Goal: Task Accomplishment & Management: Manage account settings

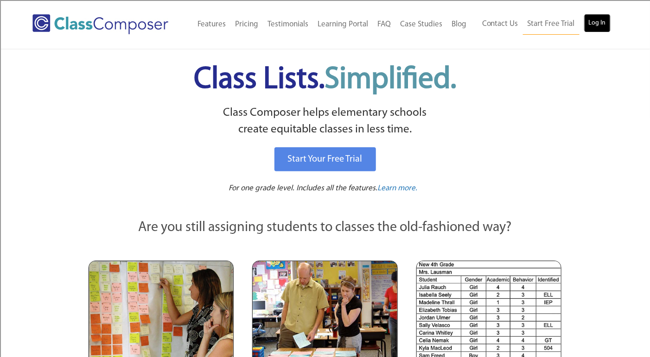
click at [594, 26] on link "Log In" at bounding box center [597, 23] width 26 height 19
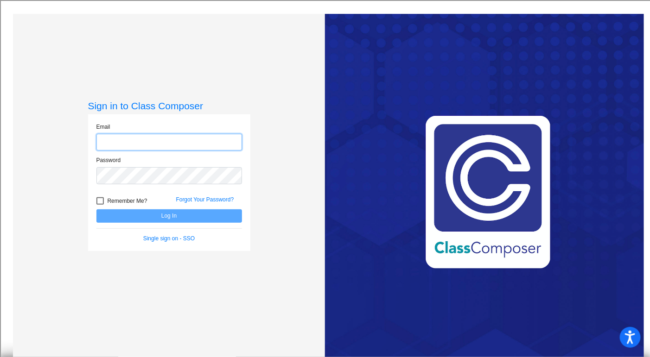
type input "[EMAIL_ADDRESS][DOMAIN_NAME]"
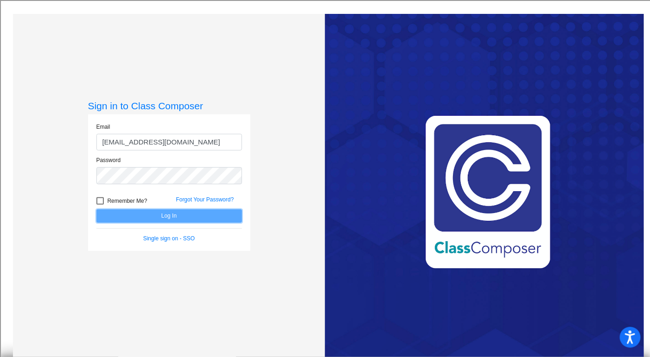
click at [164, 216] on button "Log In" at bounding box center [169, 216] width 146 height 13
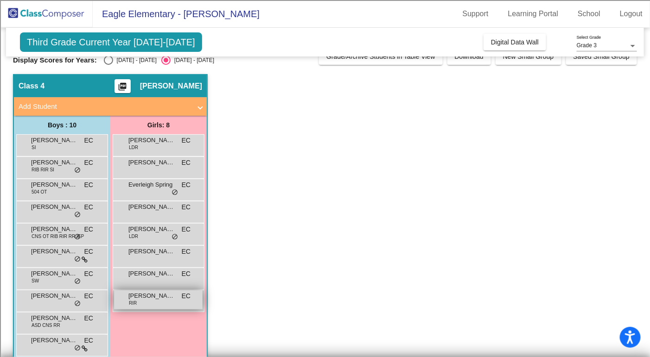
scroll to position [28, 0]
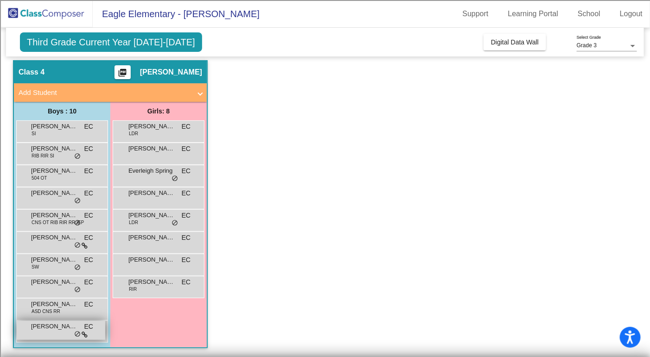
click at [76, 335] on span "do_not_disturb_alt" at bounding box center [77, 334] width 6 height 7
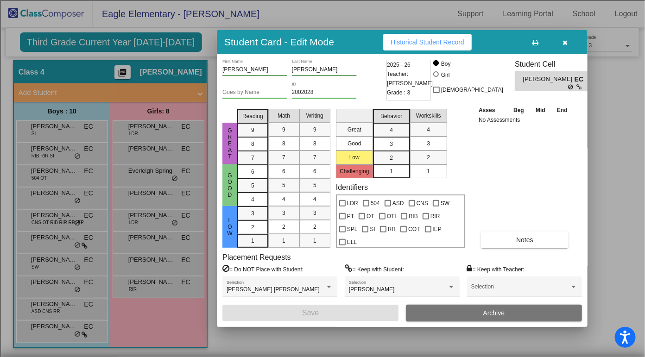
click at [73, 284] on div at bounding box center [322, 178] width 645 height 357
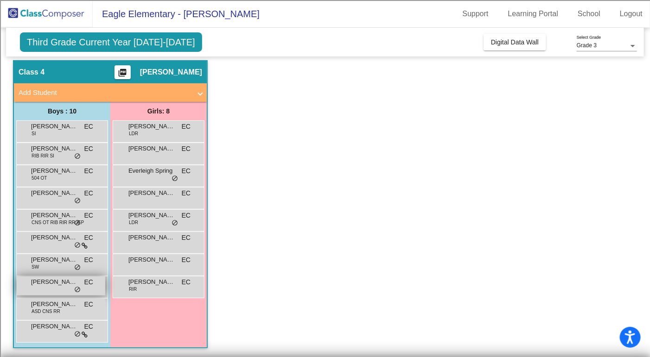
click at [78, 290] on span "do_not_disturb_alt" at bounding box center [77, 290] width 6 height 7
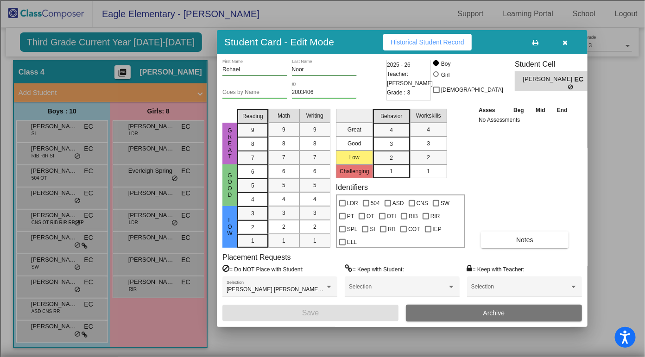
click at [176, 223] on div at bounding box center [322, 178] width 645 height 357
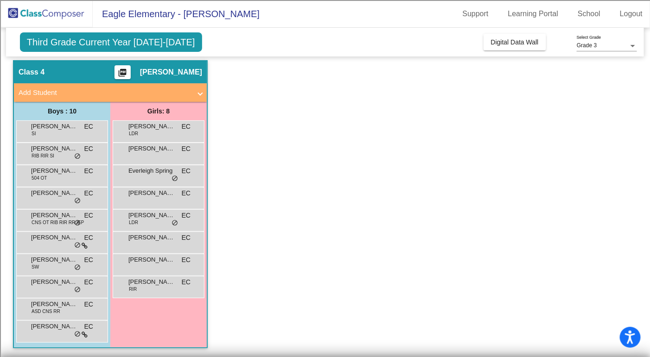
click at [176, 223] on span "do_not_disturb_alt" at bounding box center [175, 223] width 6 height 7
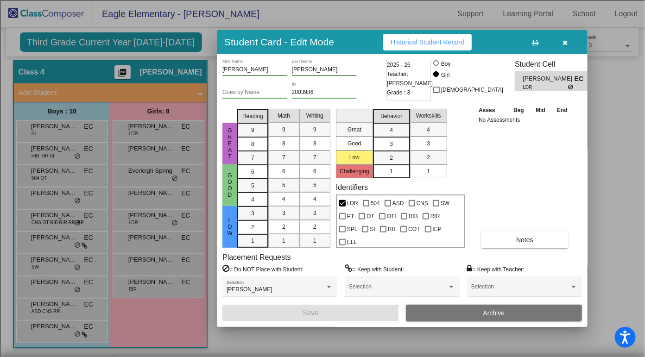
click at [84, 246] on div at bounding box center [322, 178] width 645 height 357
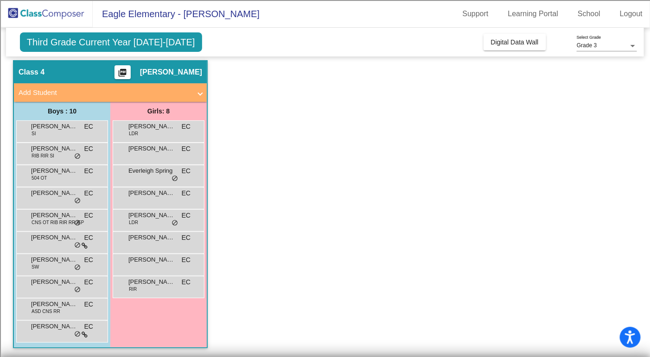
click at [84, 246] on icon at bounding box center [85, 246] width 6 height 6
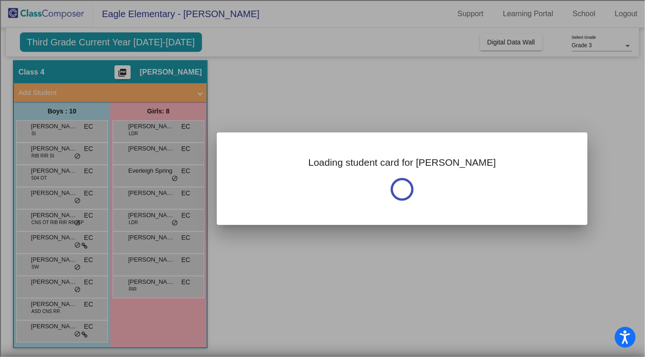
click at [84, 246] on div at bounding box center [322, 178] width 645 height 357
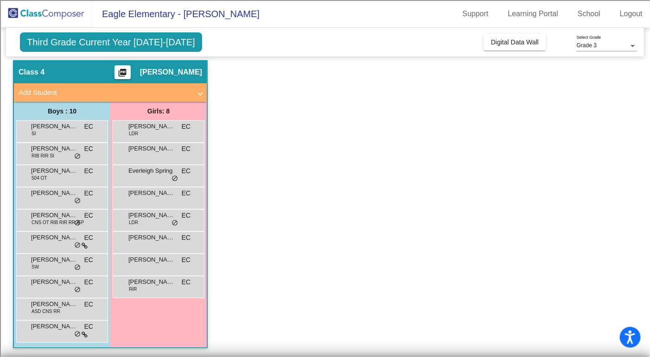
click at [84, 246] on icon at bounding box center [85, 246] width 6 height 6
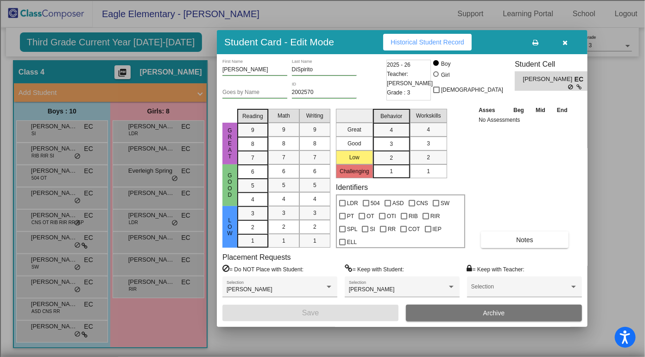
click at [78, 130] on div at bounding box center [322, 178] width 645 height 357
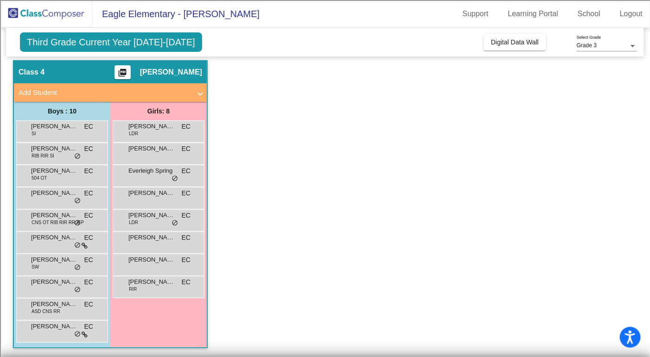
scroll to position [0, 0]
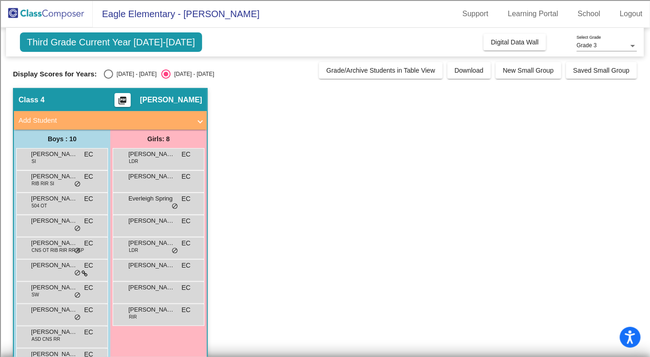
click at [104, 74] on div "Select an option" at bounding box center [108, 74] width 9 height 9
click at [108, 79] on input "2024 - 2025" at bounding box center [108, 79] width 0 height 0
radio input "true"
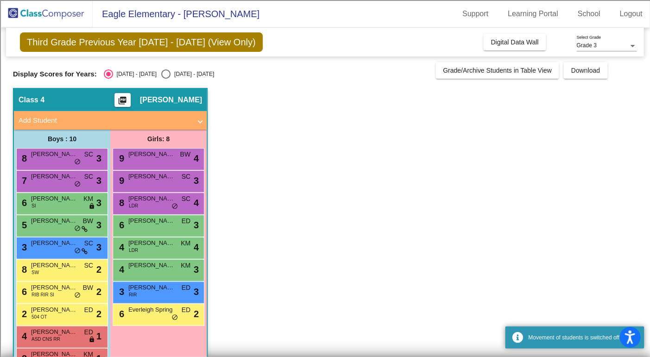
scroll to position [28, 0]
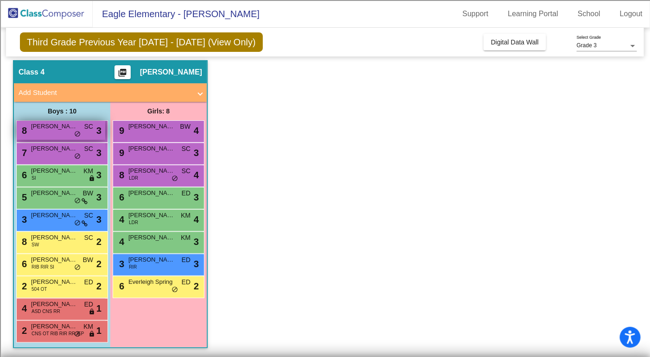
click at [69, 138] on div "8 Rohael Noor SC lock do_not_disturb_alt 3" at bounding box center [61, 130] width 89 height 19
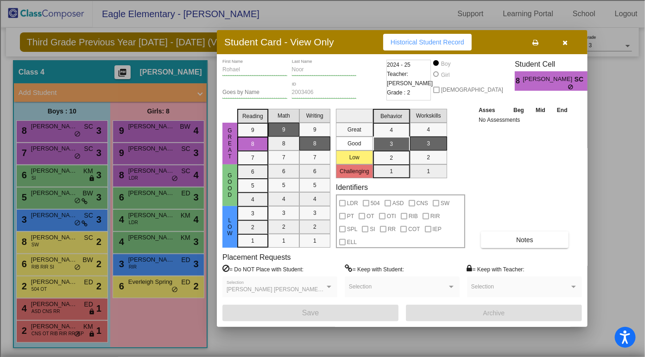
click at [67, 153] on div at bounding box center [322, 178] width 645 height 357
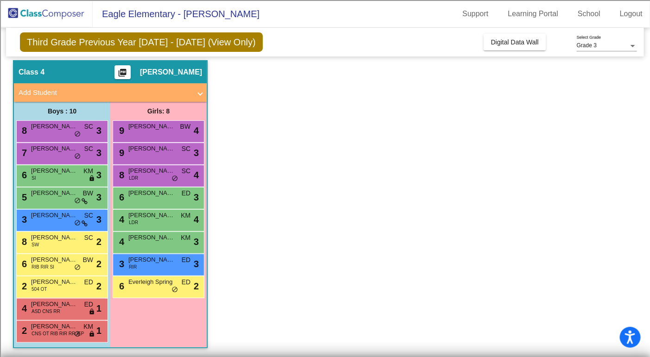
click at [67, 153] on div "7 Franklin DiBrito SC lock do_not_disturb_alt 3" at bounding box center [61, 152] width 89 height 19
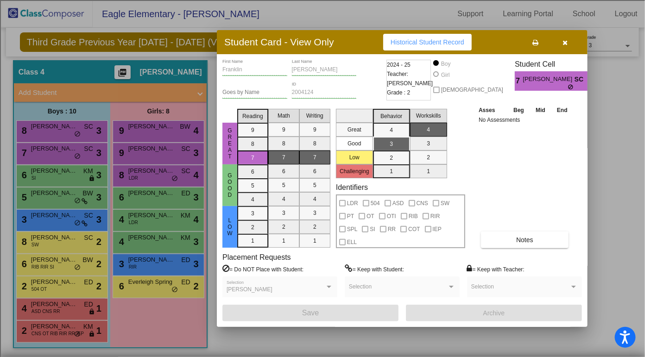
click at [70, 175] on div at bounding box center [322, 178] width 645 height 357
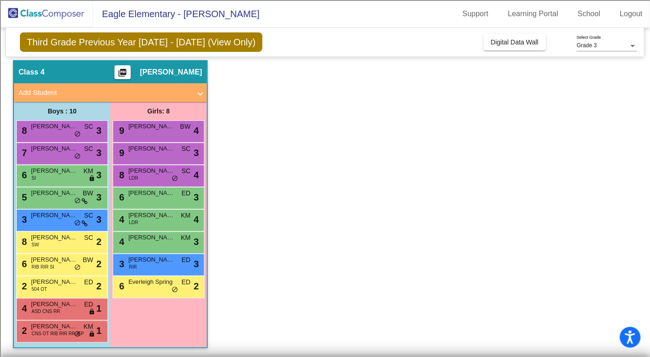
click at [70, 175] on div "6 Asher Reiner SI KM lock do_not_disturb_alt 3" at bounding box center [61, 175] width 89 height 19
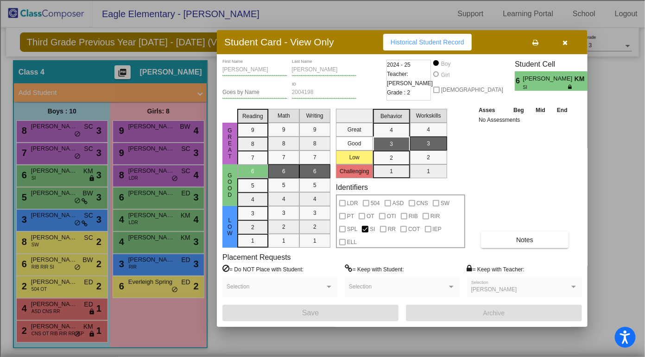
click at [69, 194] on div at bounding box center [322, 178] width 645 height 357
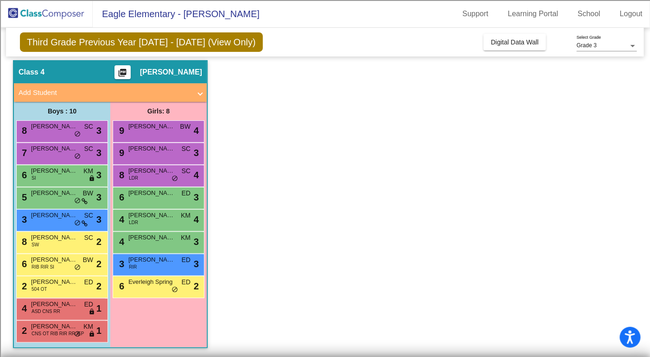
click at [69, 194] on span "Lucas DiSpirito" at bounding box center [54, 193] width 46 height 9
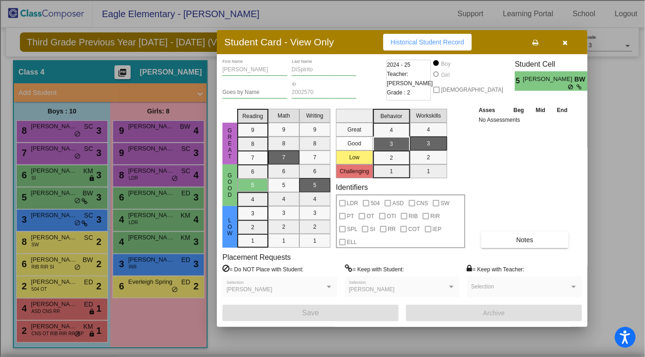
click at [67, 223] on div at bounding box center [322, 178] width 645 height 357
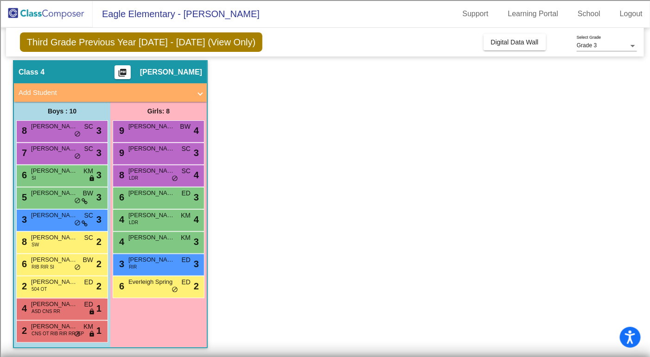
click at [67, 223] on div "3 Thomas Dwyer SC lock do_not_disturb_alt 3" at bounding box center [61, 219] width 89 height 19
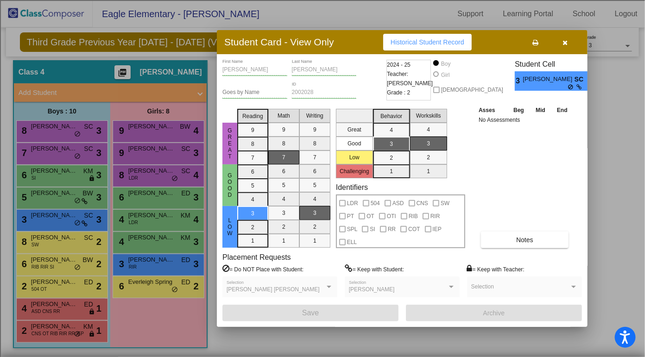
click at [70, 245] on div at bounding box center [322, 178] width 645 height 357
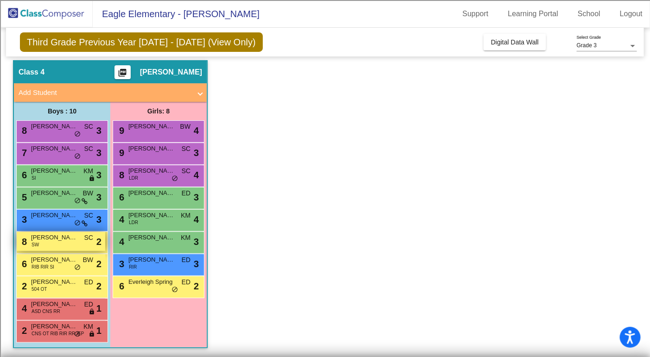
click at [76, 244] on div "8 Malcolm Helmer SW SC lock do_not_disturb_alt 2" at bounding box center [61, 241] width 89 height 19
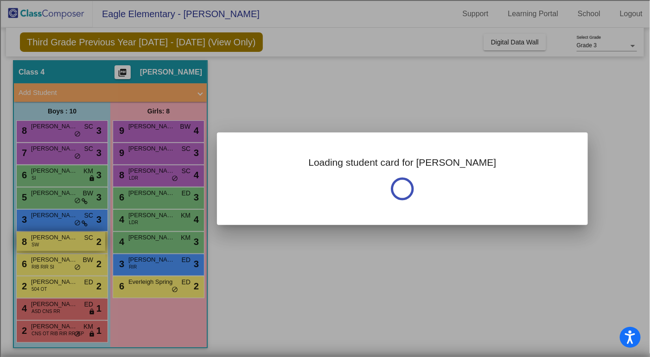
click at [76, 244] on div at bounding box center [325, 178] width 650 height 357
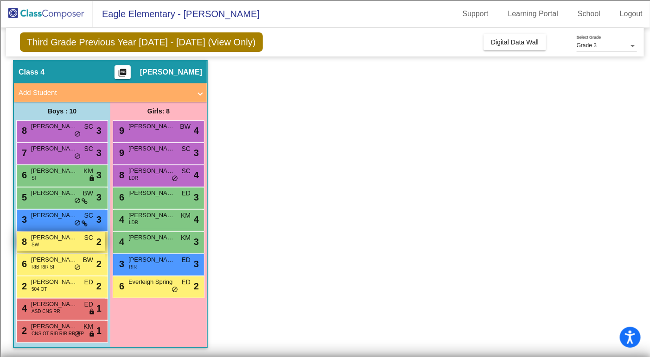
click at [76, 244] on div "8 Malcolm Helmer SW SC lock do_not_disturb_alt 2" at bounding box center [61, 241] width 89 height 19
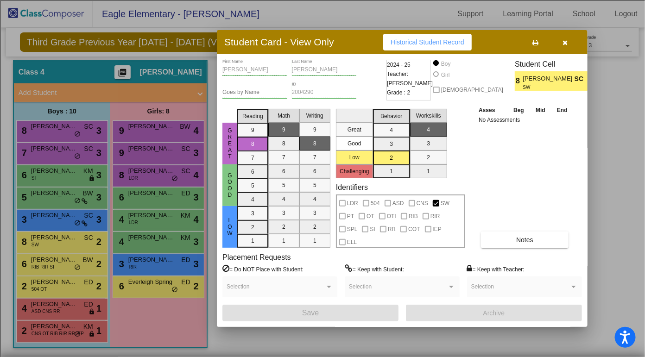
click at [84, 256] on div at bounding box center [322, 178] width 645 height 357
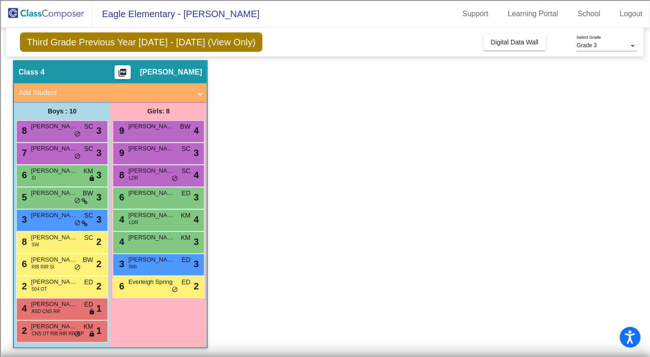
click at [84, 256] on span "BW" at bounding box center [88, 260] width 11 height 10
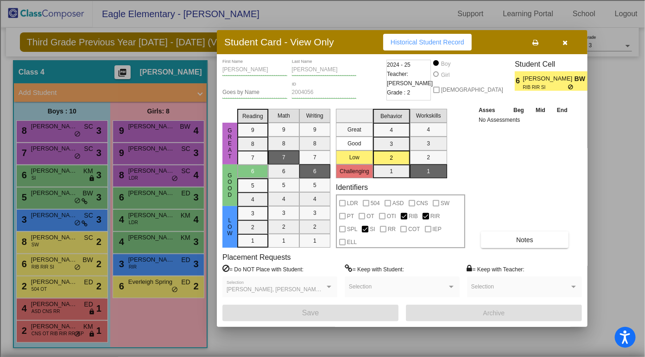
click at [71, 137] on div at bounding box center [322, 178] width 645 height 357
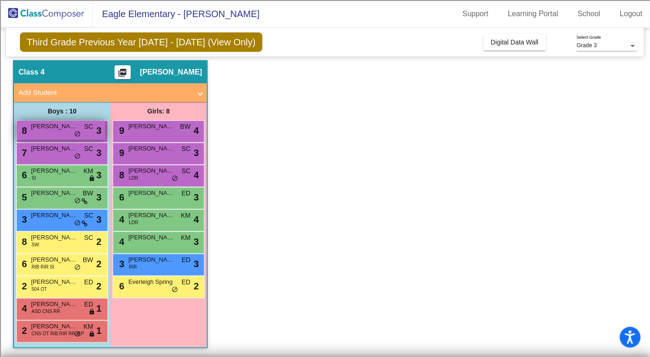
click at [70, 136] on div "8 Rohael Noor SC lock do_not_disturb_alt 3" at bounding box center [61, 130] width 89 height 19
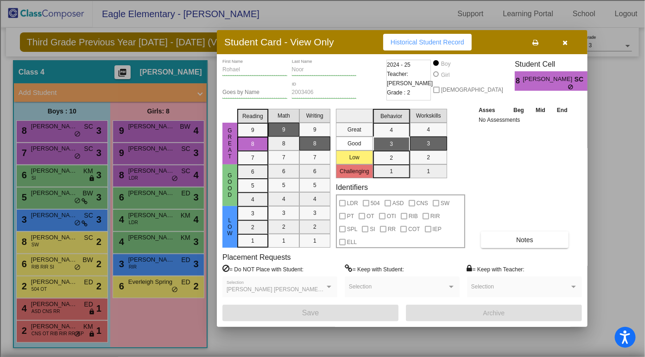
click at [158, 291] on div at bounding box center [322, 178] width 645 height 357
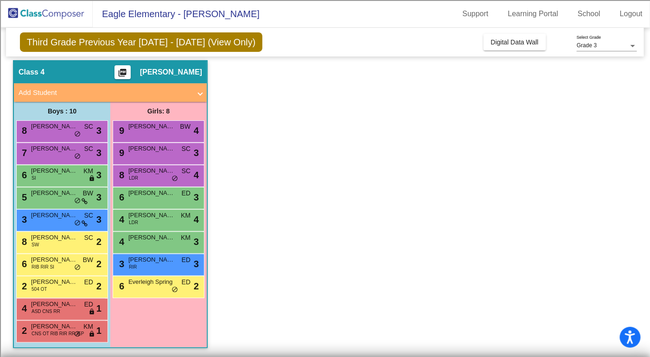
click at [158, 291] on div "6 Everleigh Spring ED lock do_not_disturb_alt 2" at bounding box center [158, 286] width 89 height 19
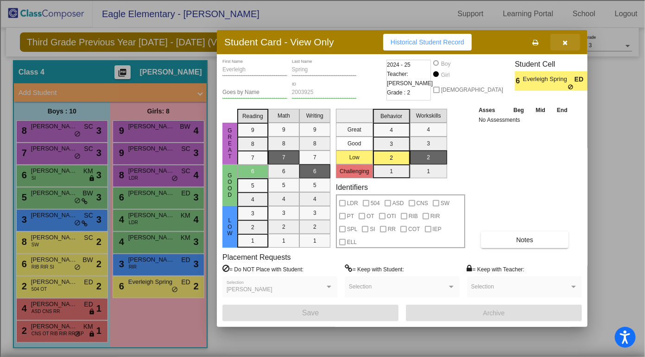
click at [566, 42] on icon "button" at bounding box center [565, 42] width 5 height 6
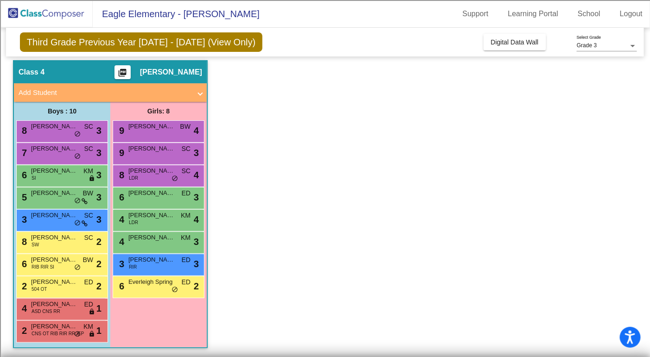
scroll to position [0, 0]
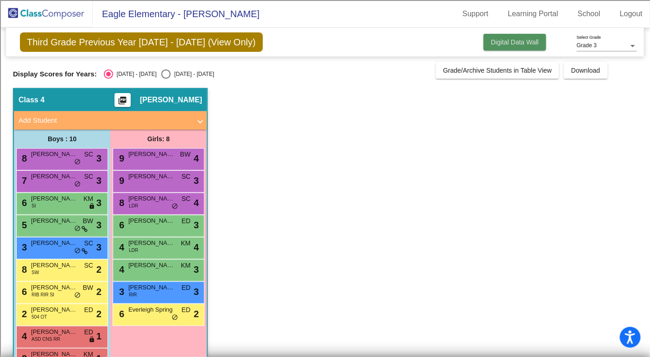
click at [524, 46] on button "Digital Data Wall" at bounding box center [515, 42] width 63 height 17
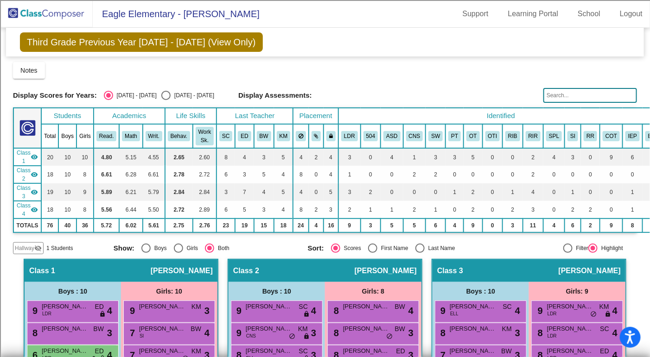
click at [161, 97] on div "Select an option" at bounding box center [165, 95] width 9 height 9
click at [166, 100] on input "2025 - 2026" at bounding box center [166, 100] width 0 height 0
radio input "true"
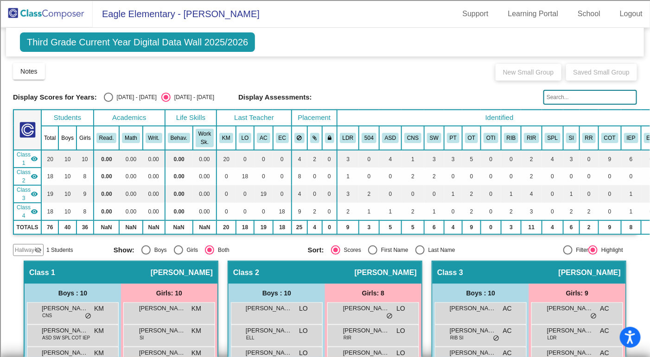
click at [104, 101] on div "Select an option" at bounding box center [108, 97] width 9 height 9
click at [108, 102] on input "2024 - 2025" at bounding box center [108, 102] width 0 height 0
radio input "true"
